Goal: Information Seeking & Learning: Learn about a topic

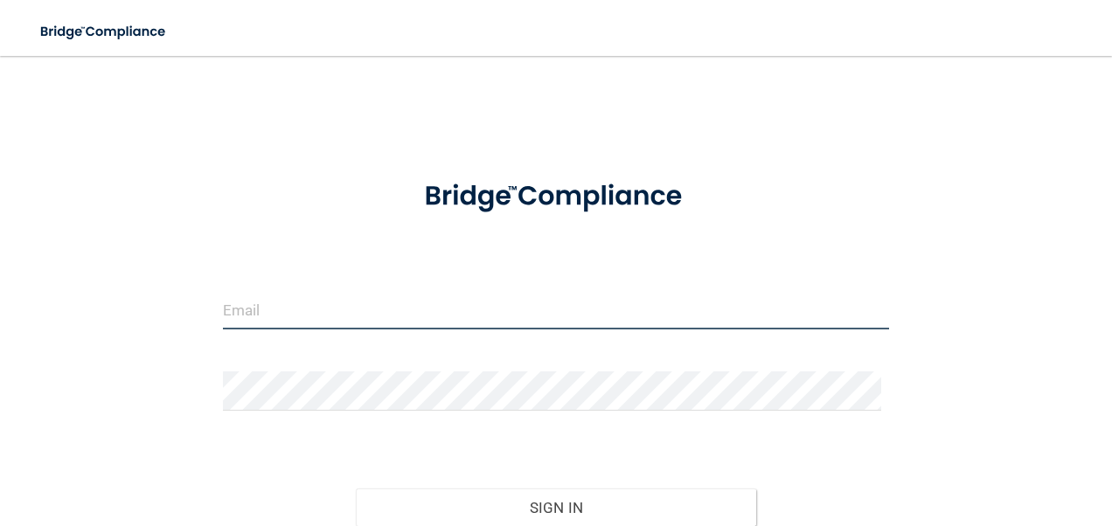
click at [356, 312] on input "email" at bounding box center [556, 309] width 667 height 39
type input "[EMAIL_ADDRESS][DOMAIN_NAME]"
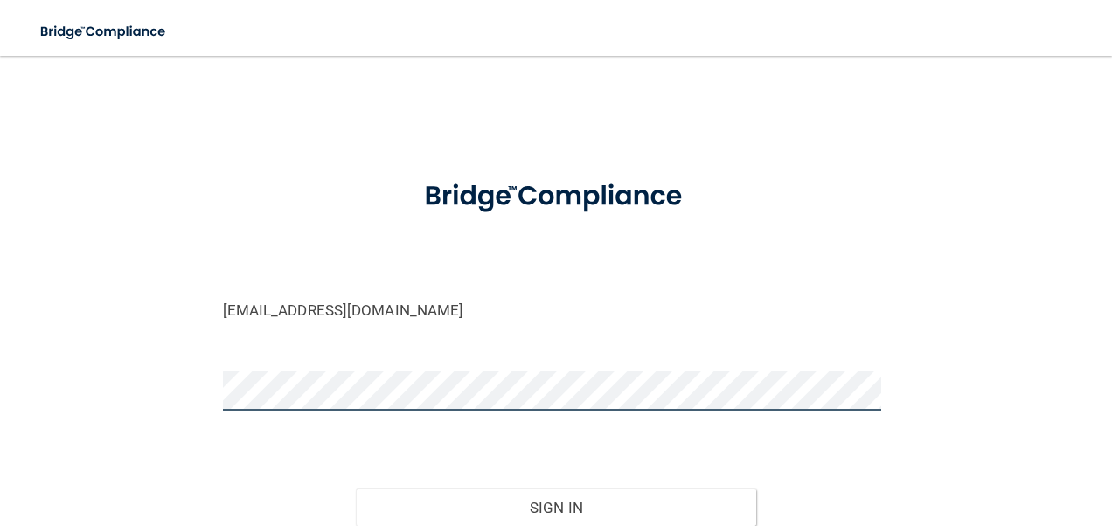
click at [356, 489] on button "Sign In" at bounding box center [556, 508] width 400 height 38
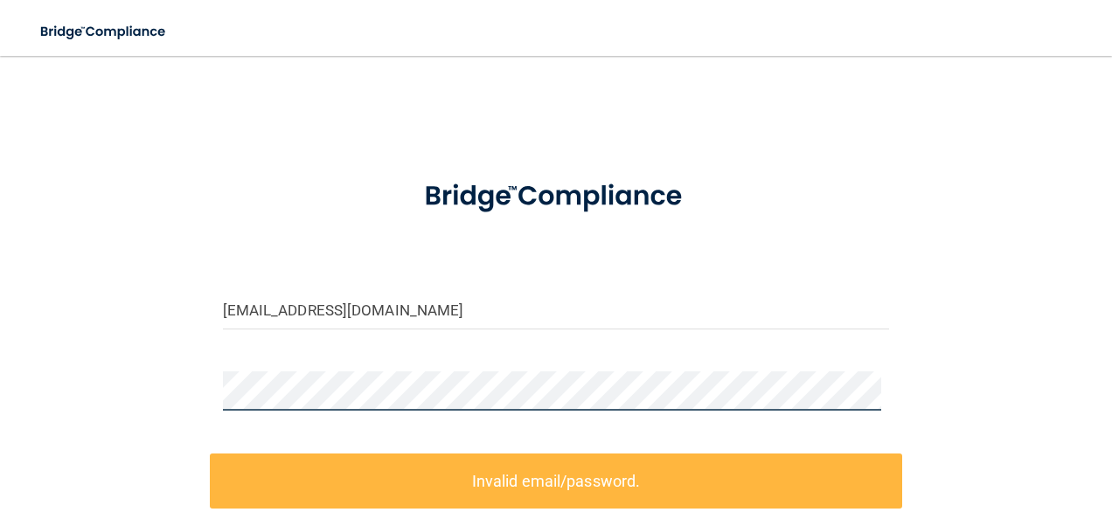
click at [102, 369] on div "bwendel01@comcast.net Invalid email/password. You don't have permission to acce…" at bounding box center [556, 381] width 1042 height 616
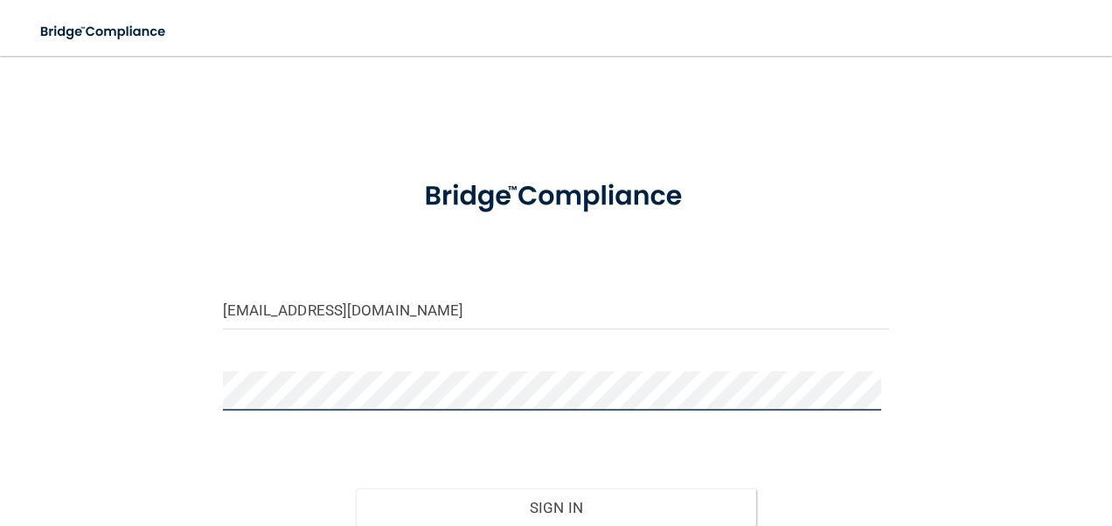
click at [356, 489] on button "Sign In" at bounding box center [556, 508] width 400 height 38
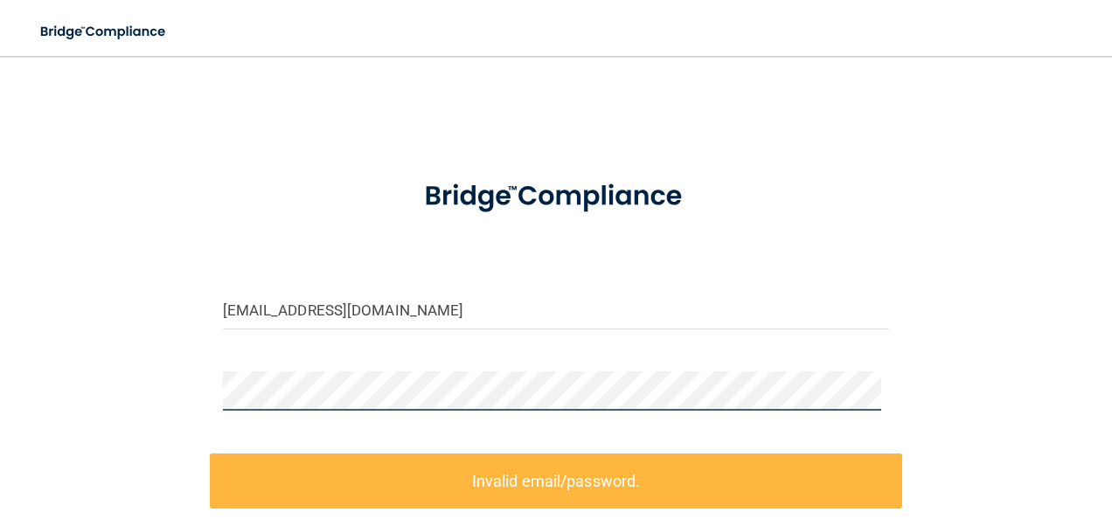
click at [145, 400] on div "bwendel01@comcast.net Invalid email/password. You don't have permission to acce…" at bounding box center [556, 381] width 1042 height 616
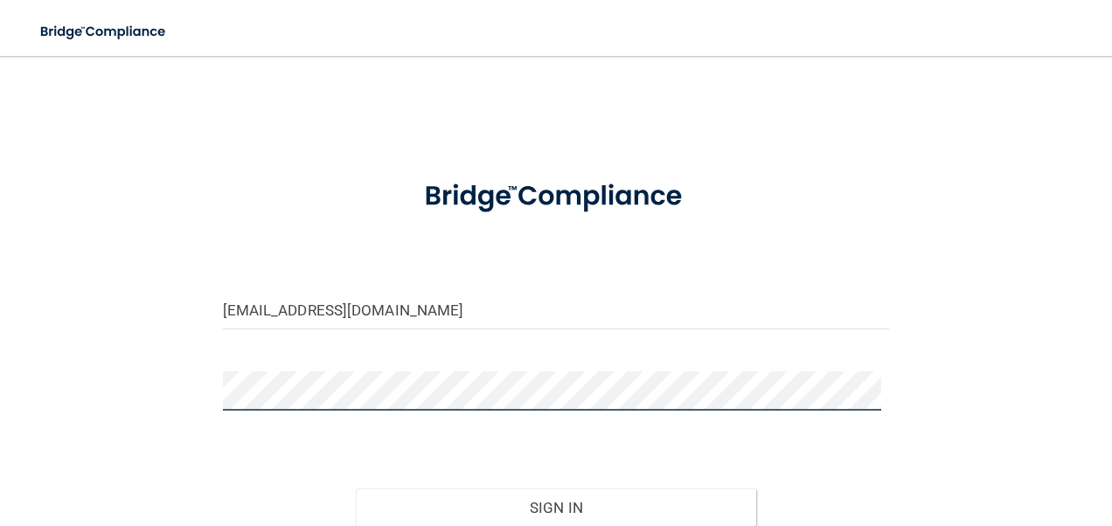
click at [356, 489] on button "Sign In" at bounding box center [556, 508] width 400 height 38
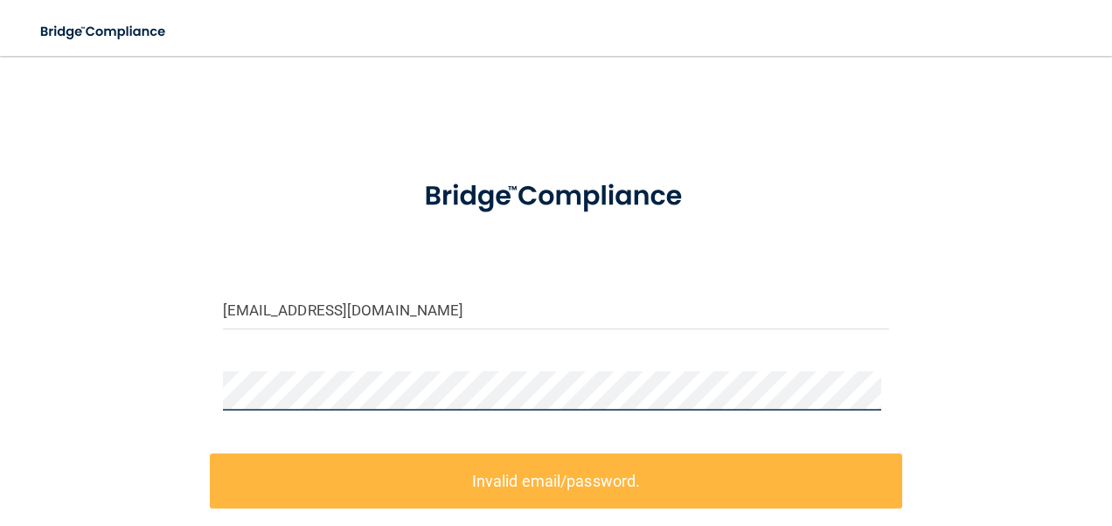
click at [136, 395] on div "bwendel01@comcast.net Invalid email/password. You don't have permission to acce…" at bounding box center [556, 381] width 1042 height 616
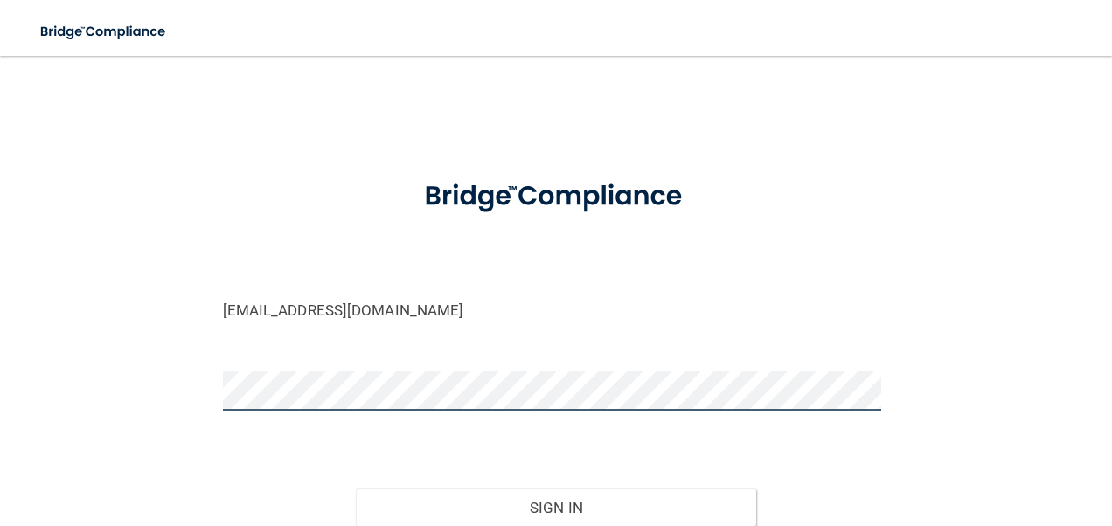
click at [356, 489] on button "Sign In" at bounding box center [556, 508] width 400 height 38
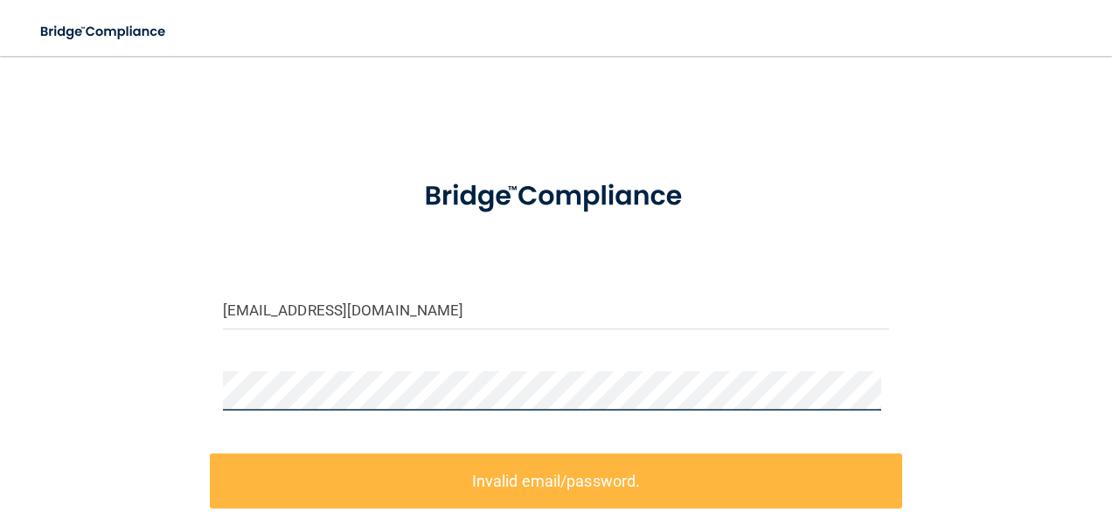
click at [131, 338] on div "bwendel01@comcast.net Invalid email/password. You don't have permission to acce…" at bounding box center [556, 381] width 1042 height 616
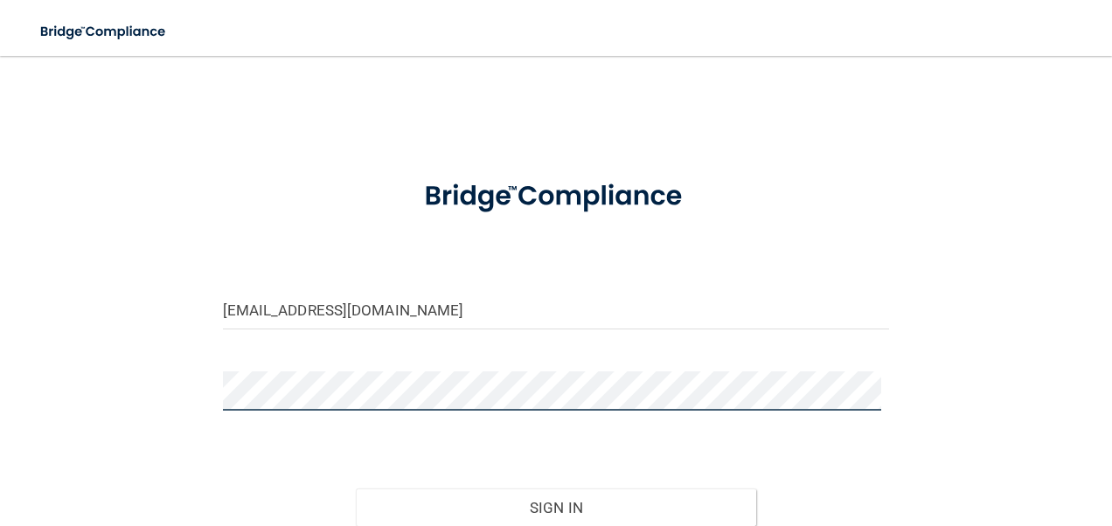
click at [356, 489] on button "Sign In" at bounding box center [556, 508] width 400 height 38
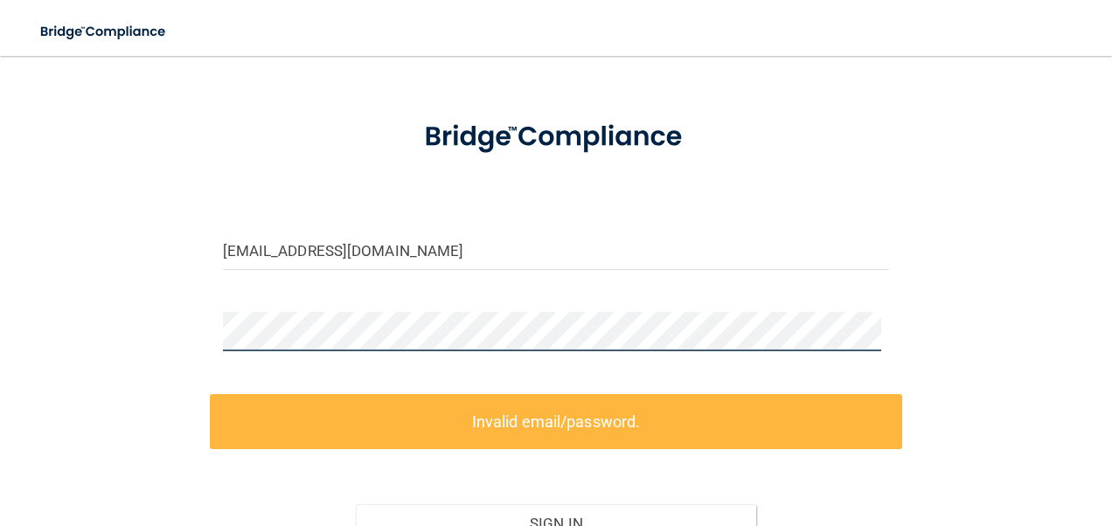
scroll to position [59, 0]
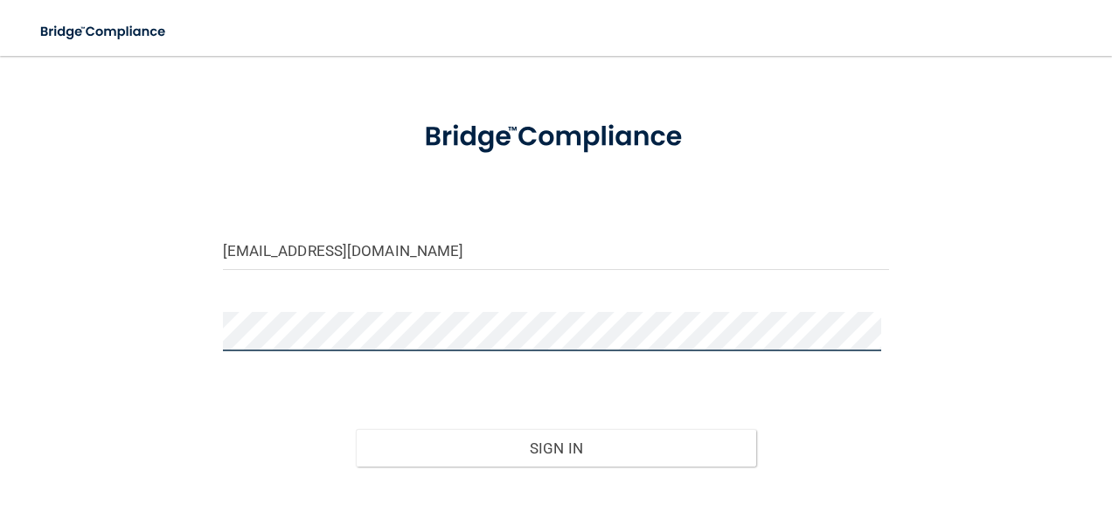
click at [356, 429] on button "Sign In" at bounding box center [556, 448] width 400 height 38
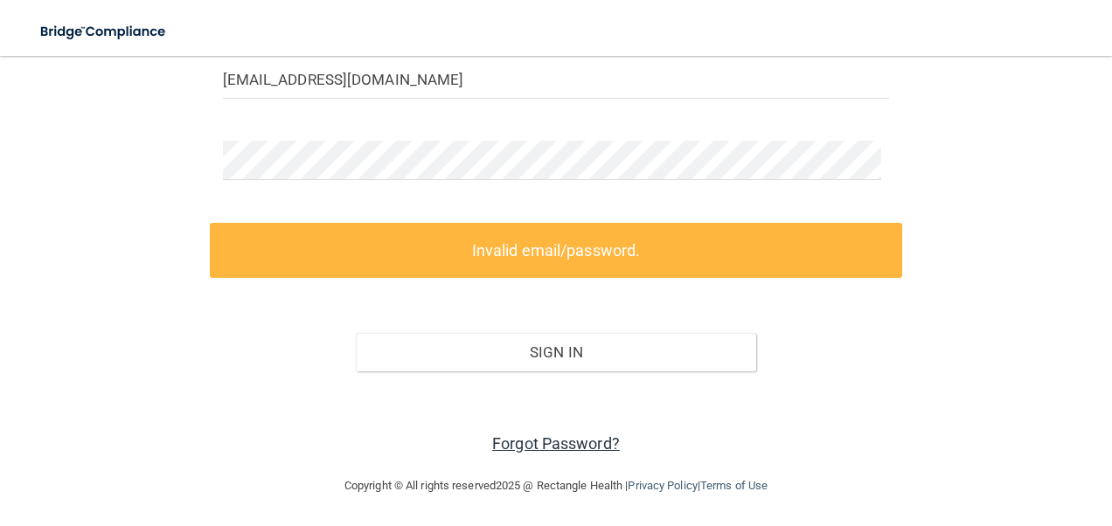
click at [540, 442] on link "Forgot Password?" at bounding box center [556, 444] width 128 height 18
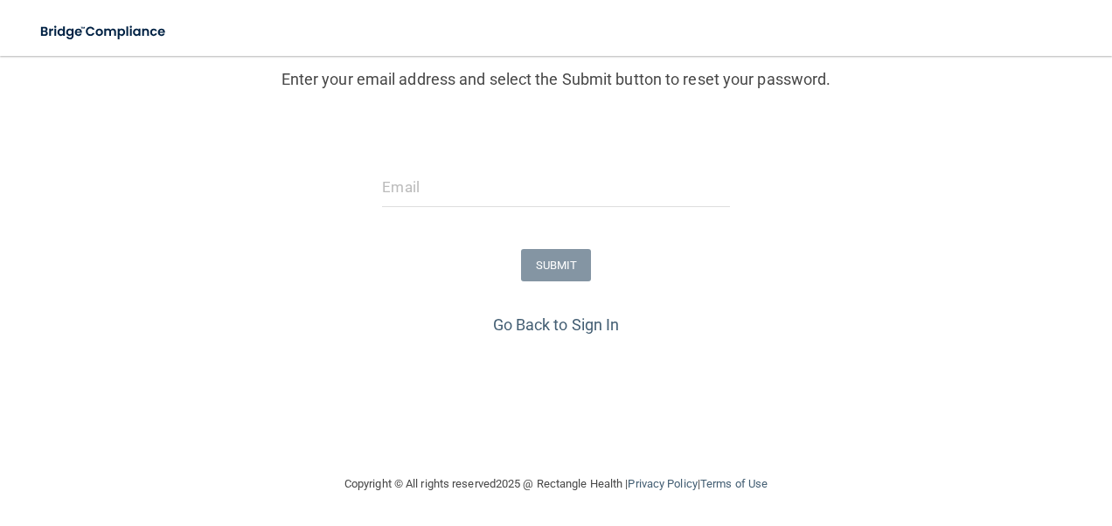
scroll to position [216, 0]
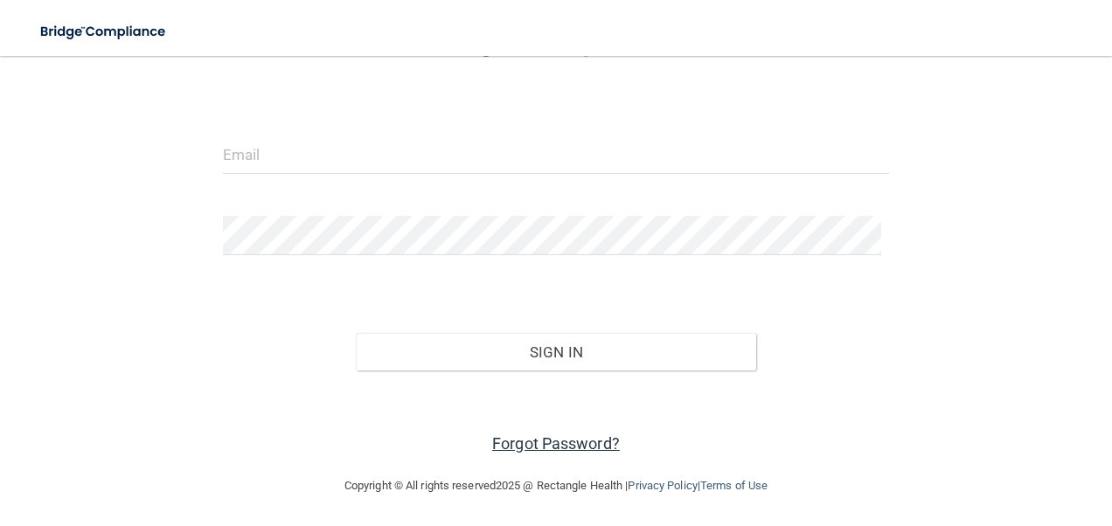
click at [521, 444] on link "Forgot Password?" at bounding box center [556, 444] width 128 height 18
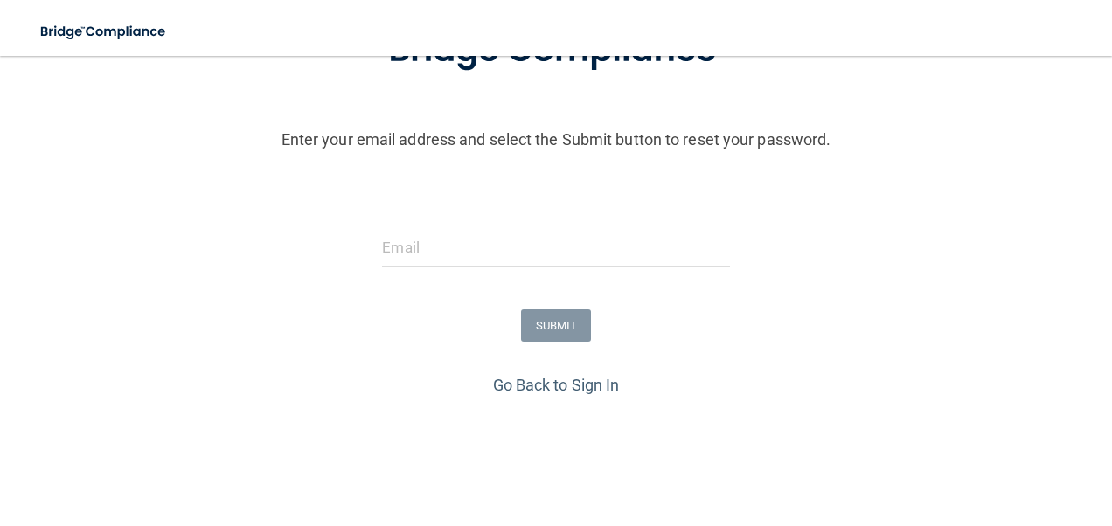
scroll to position [216, 0]
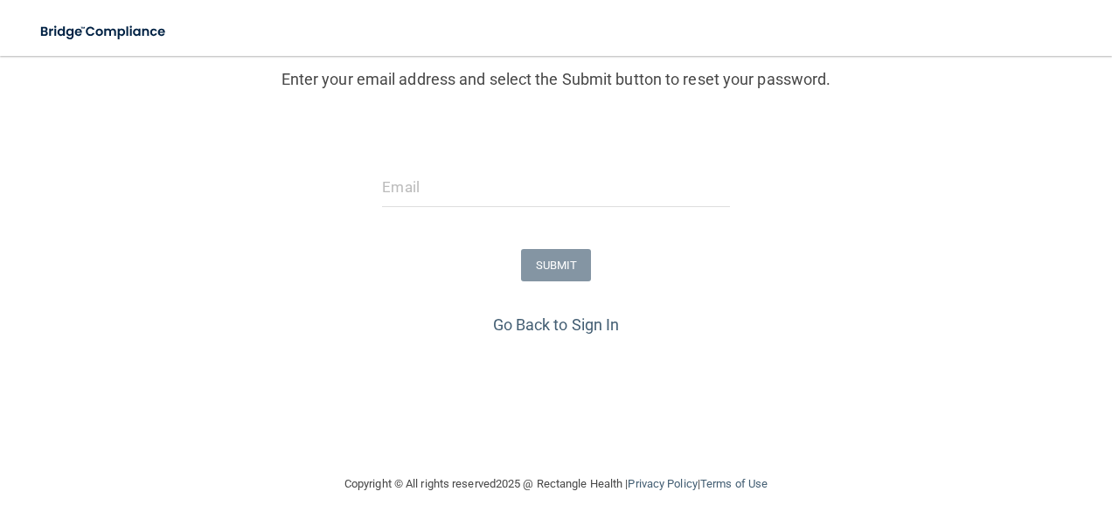
click at [412, 207] on div at bounding box center [555, 194] width 373 height 52
click at [412, 198] on input "email" at bounding box center [555, 187] width 347 height 39
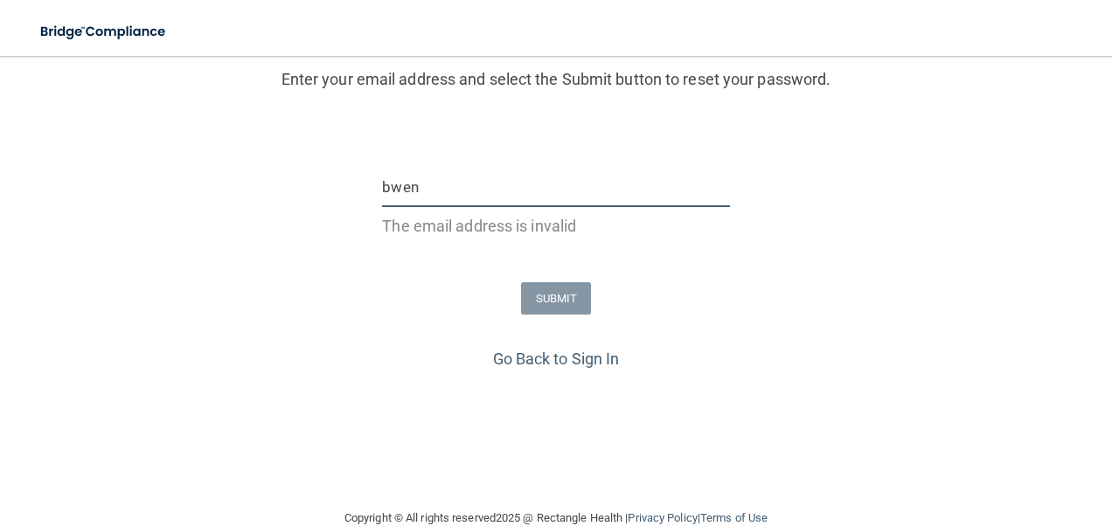
type input "[EMAIL_ADDRESS][DOMAIN_NAME]"
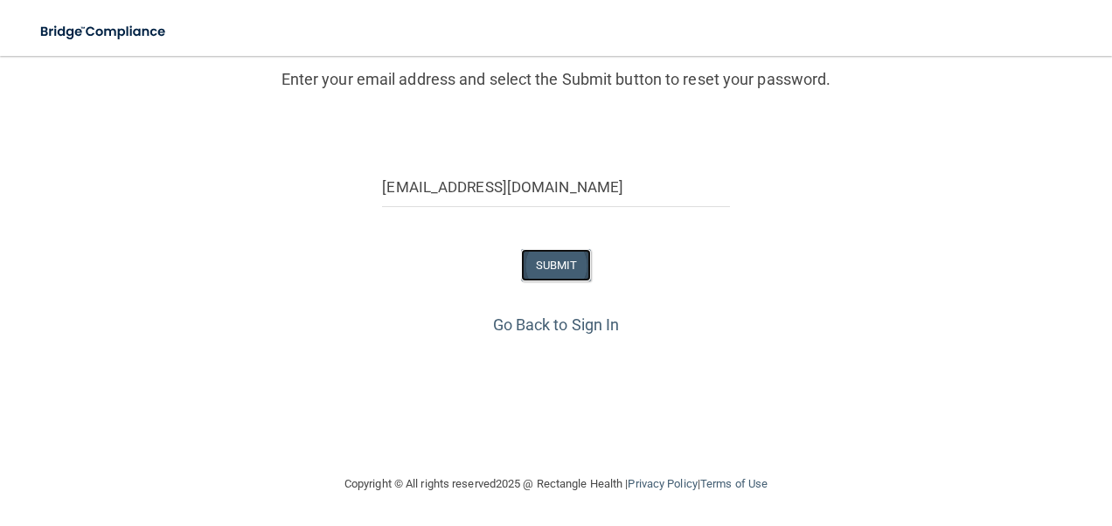
click at [554, 265] on button "SUBMIT" at bounding box center [556, 265] width 71 height 32
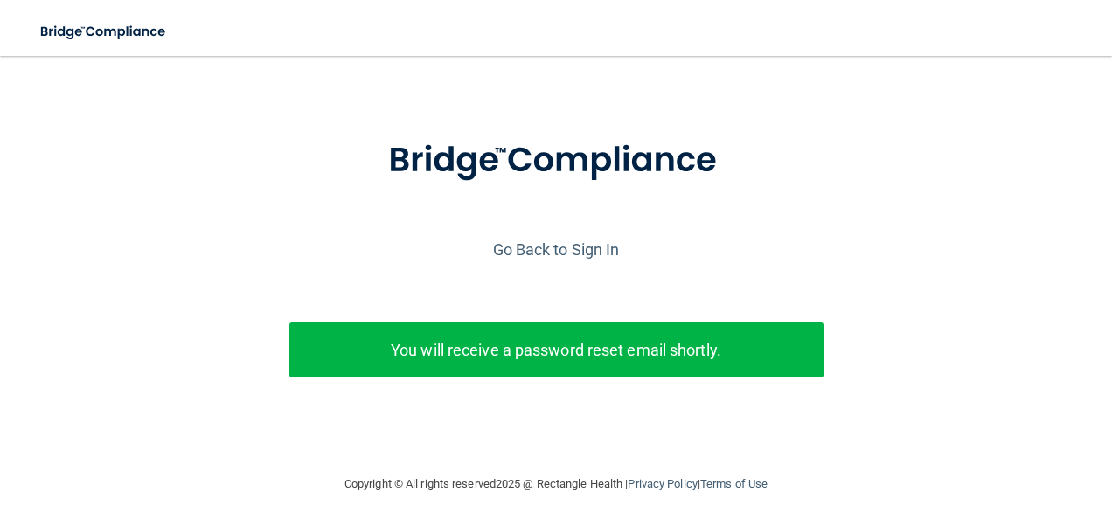
click at [548, 235] on div "Go Back to Sign In" at bounding box center [556, 249] width 1121 height 29
click at [539, 242] on link "Go Back to Sign In" at bounding box center [556, 249] width 127 height 18
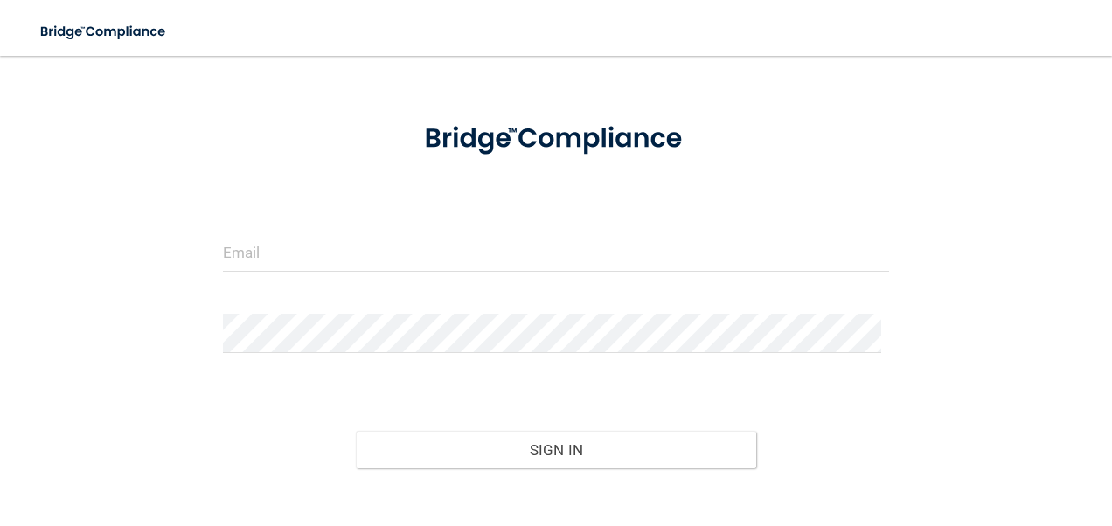
scroll to position [156, 0]
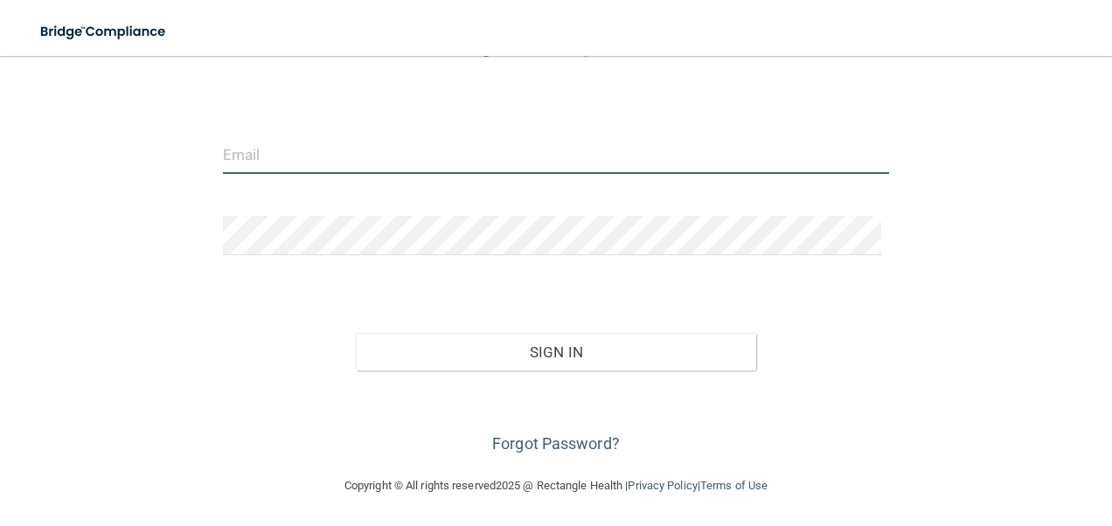
click at [353, 141] on input "email" at bounding box center [556, 154] width 667 height 39
type input "[EMAIL_ADDRESS][DOMAIN_NAME]"
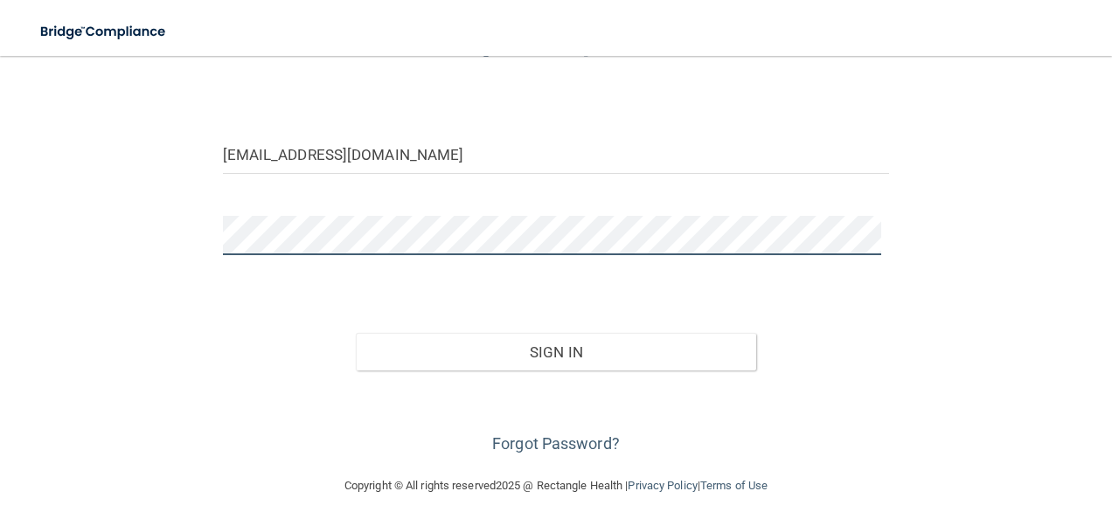
click at [356, 333] on button "Sign In" at bounding box center [556, 352] width 400 height 38
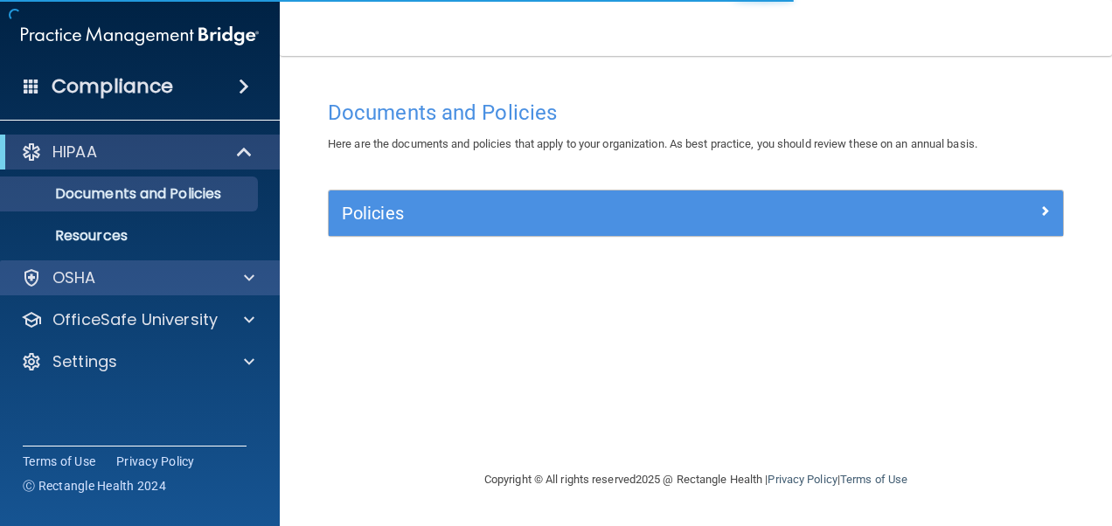
click at [234, 261] on div "OSHA" at bounding box center [140, 278] width 281 height 35
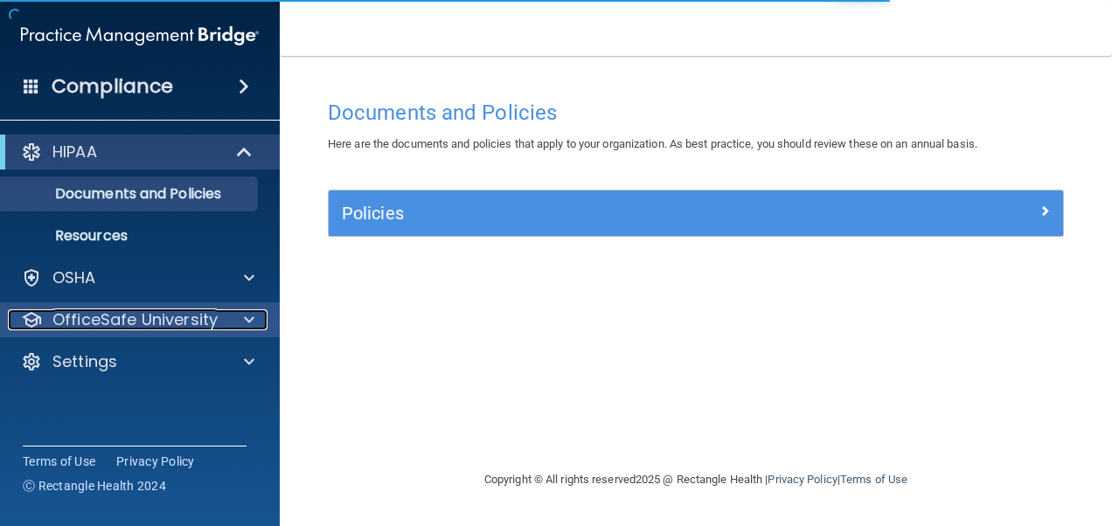
click at [250, 311] on span at bounding box center [249, 320] width 10 height 21
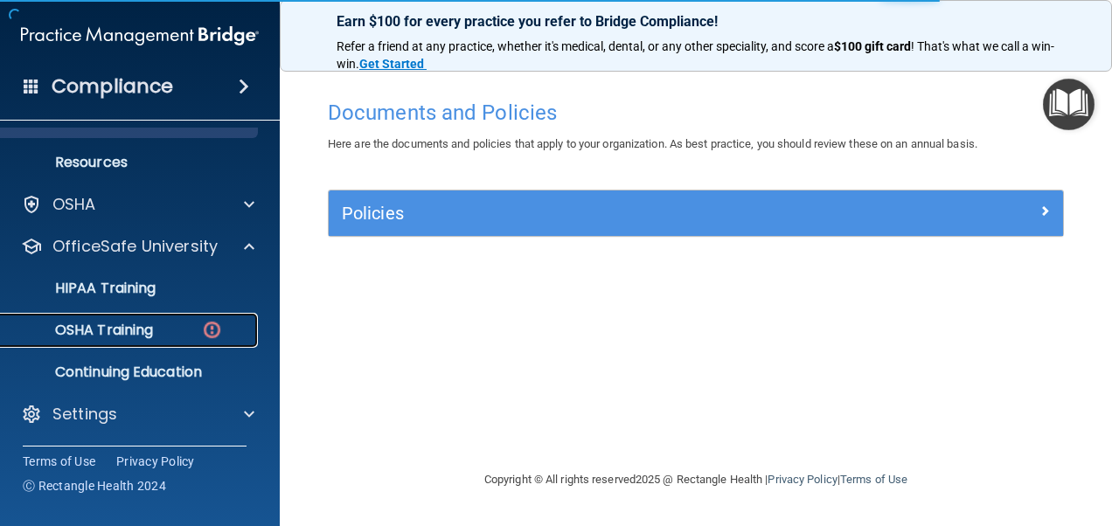
click at [170, 338] on div "OSHA Training" at bounding box center [130, 330] width 239 height 17
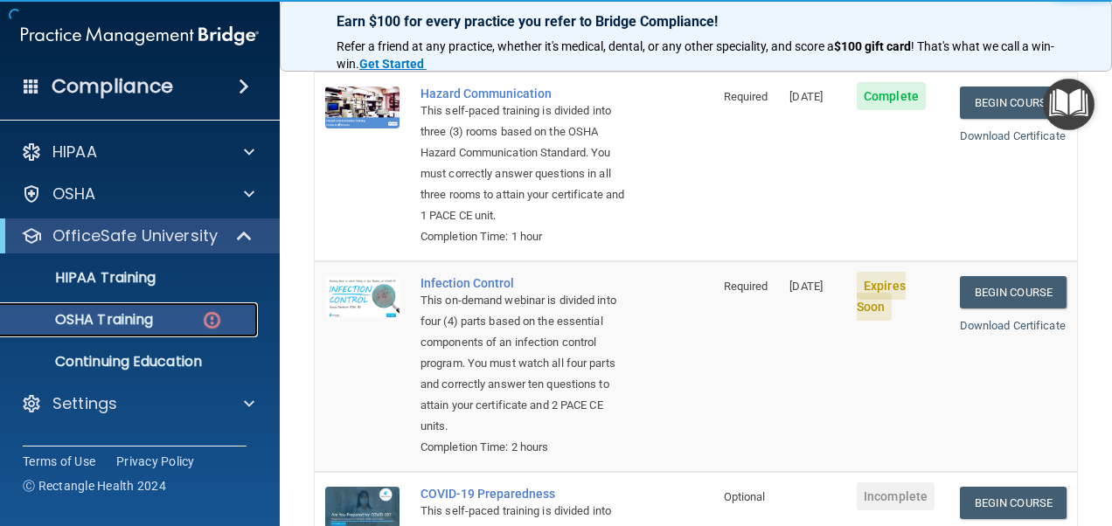
scroll to position [385, 0]
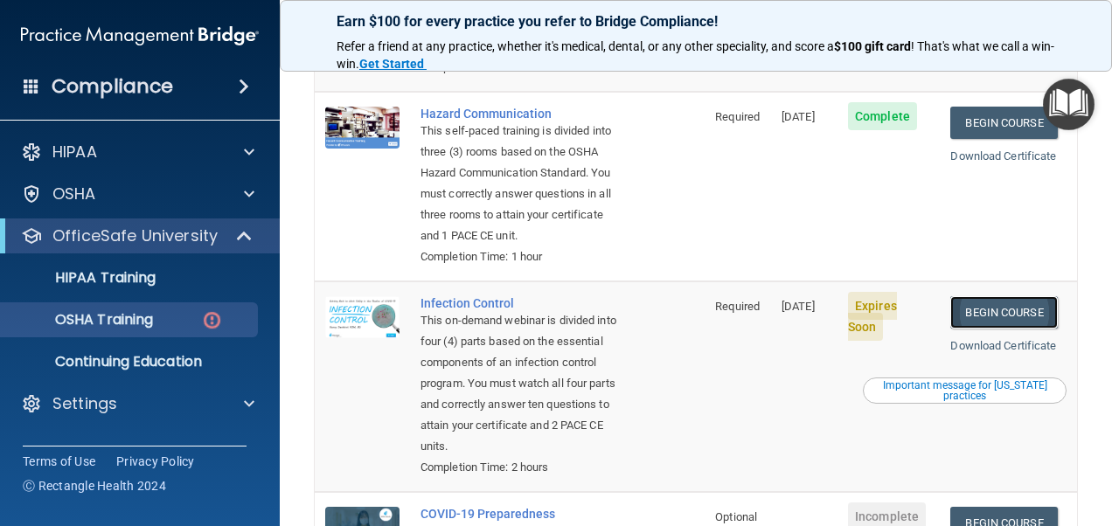
click at [1010, 329] on link "Begin Course" at bounding box center [1003, 312] width 107 height 32
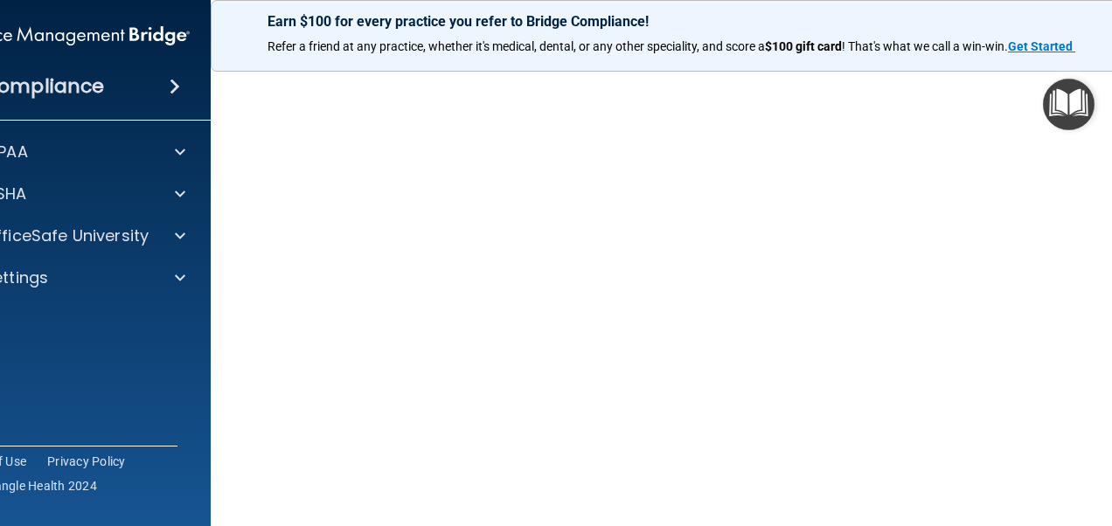
scroll to position [114, 0]
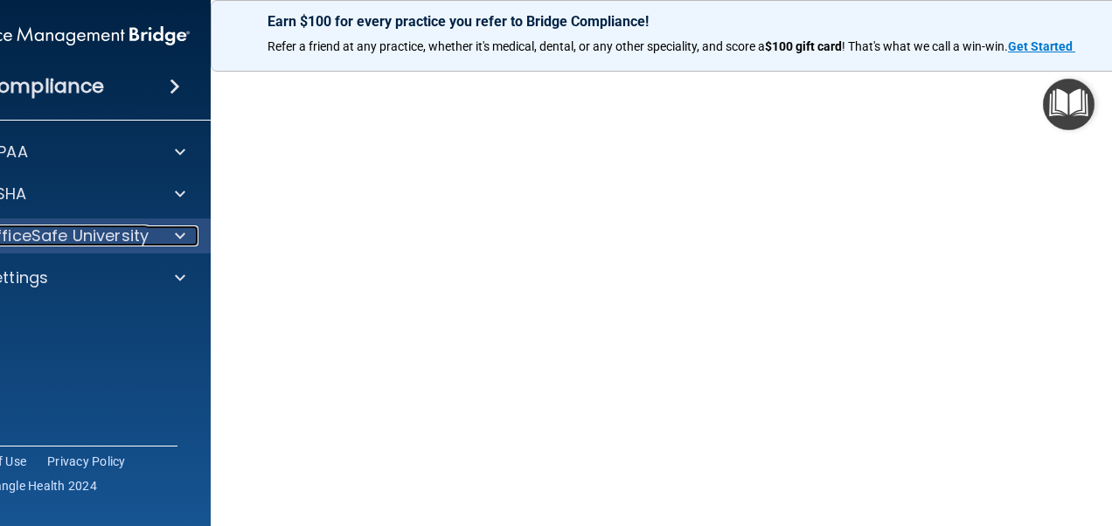
click at [175, 229] on span at bounding box center [180, 236] width 10 height 21
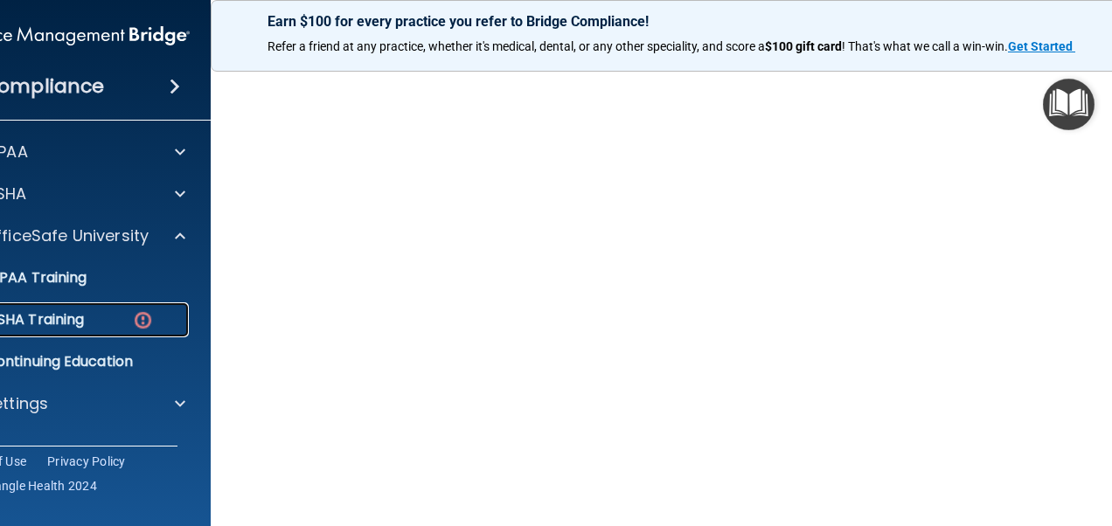
click at [143, 318] on img at bounding box center [143, 321] width 22 height 22
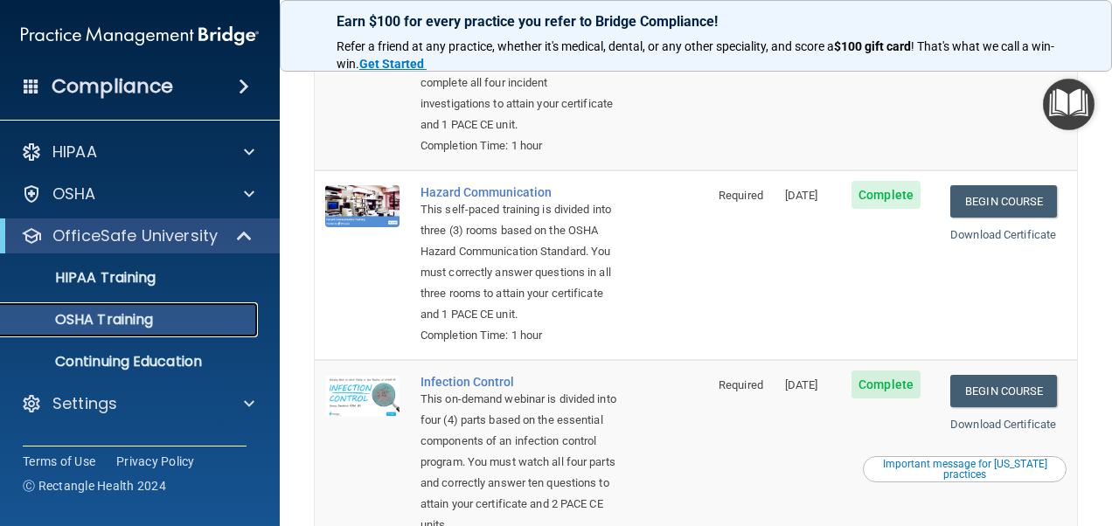
scroll to position [259, 0]
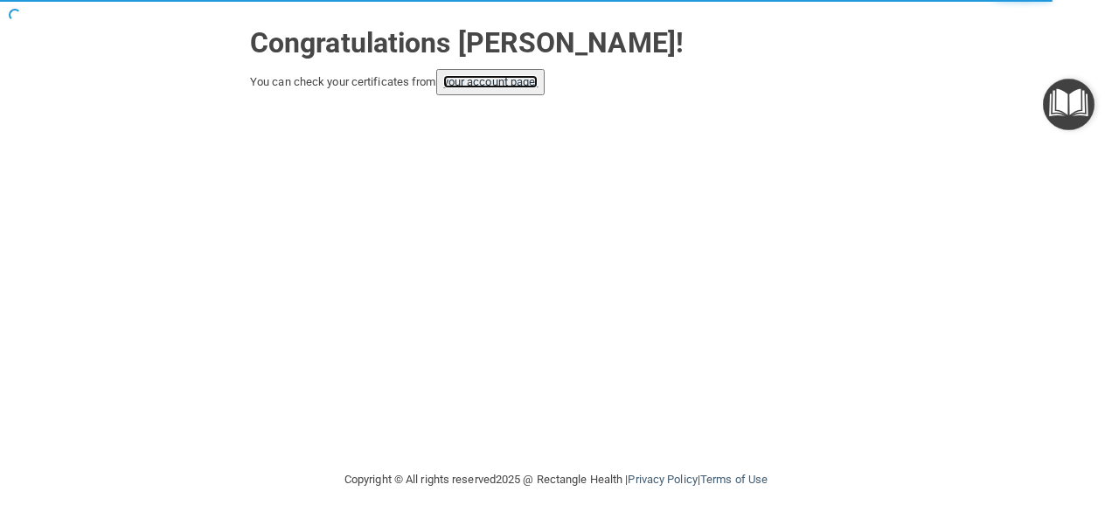
click at [490, 80] on link "your account page!" at bounding box center [490, 81] width 95 height 13
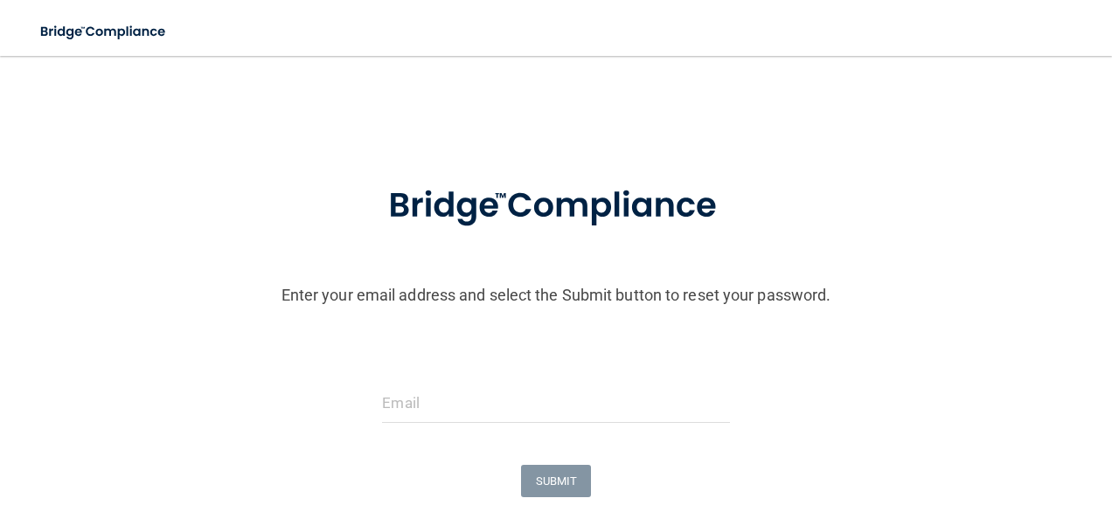
scroll to position [216, 4]
